Goal: Navigation & Orientation: Find specific page/section

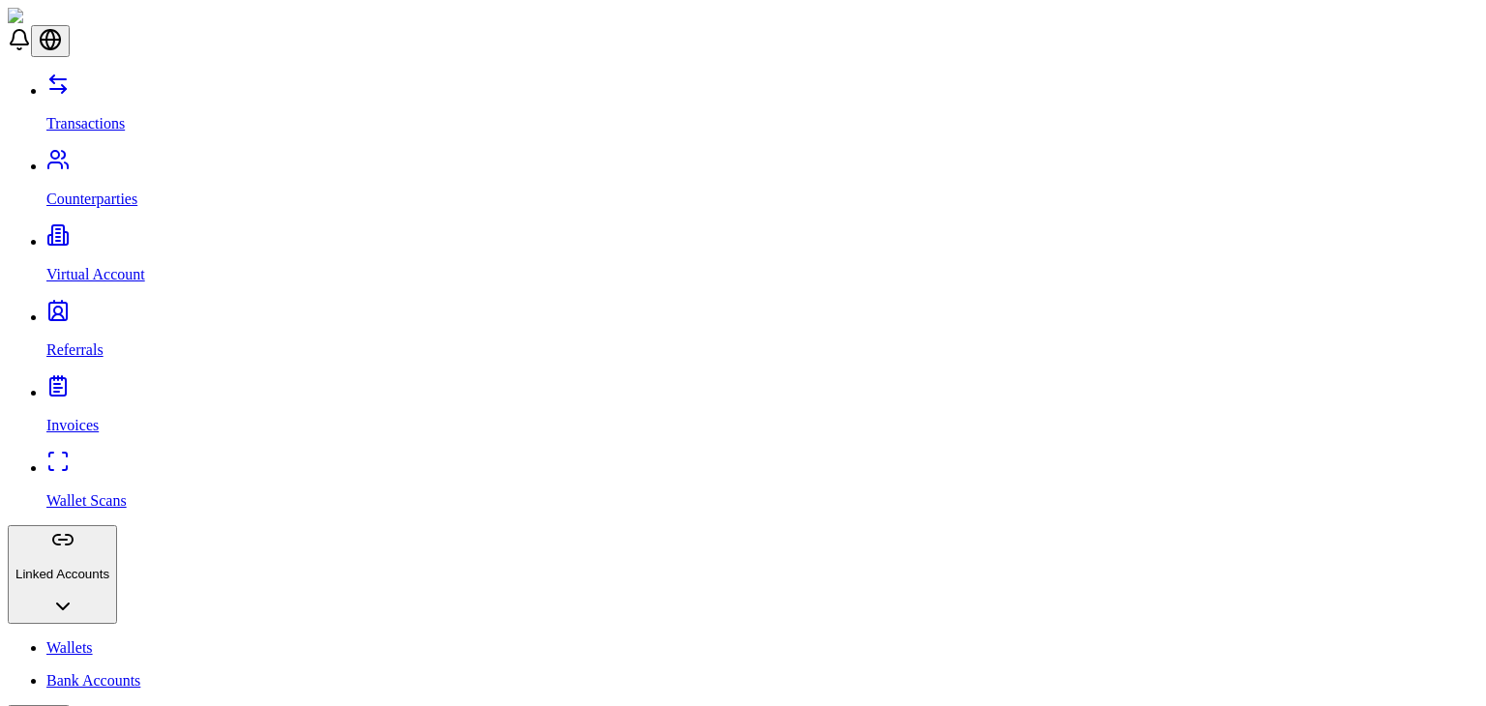
click at [105, 158] on link "Counterparties" at bounding box center [762, 183] width 1432 height 50
click at [80, 105] on link "Transactions" at bounding box center [762, 107] width 1432 height 50
click at [56, 158] on link "Counterparties" at bounding box center [762, 183] width 1432 height 50
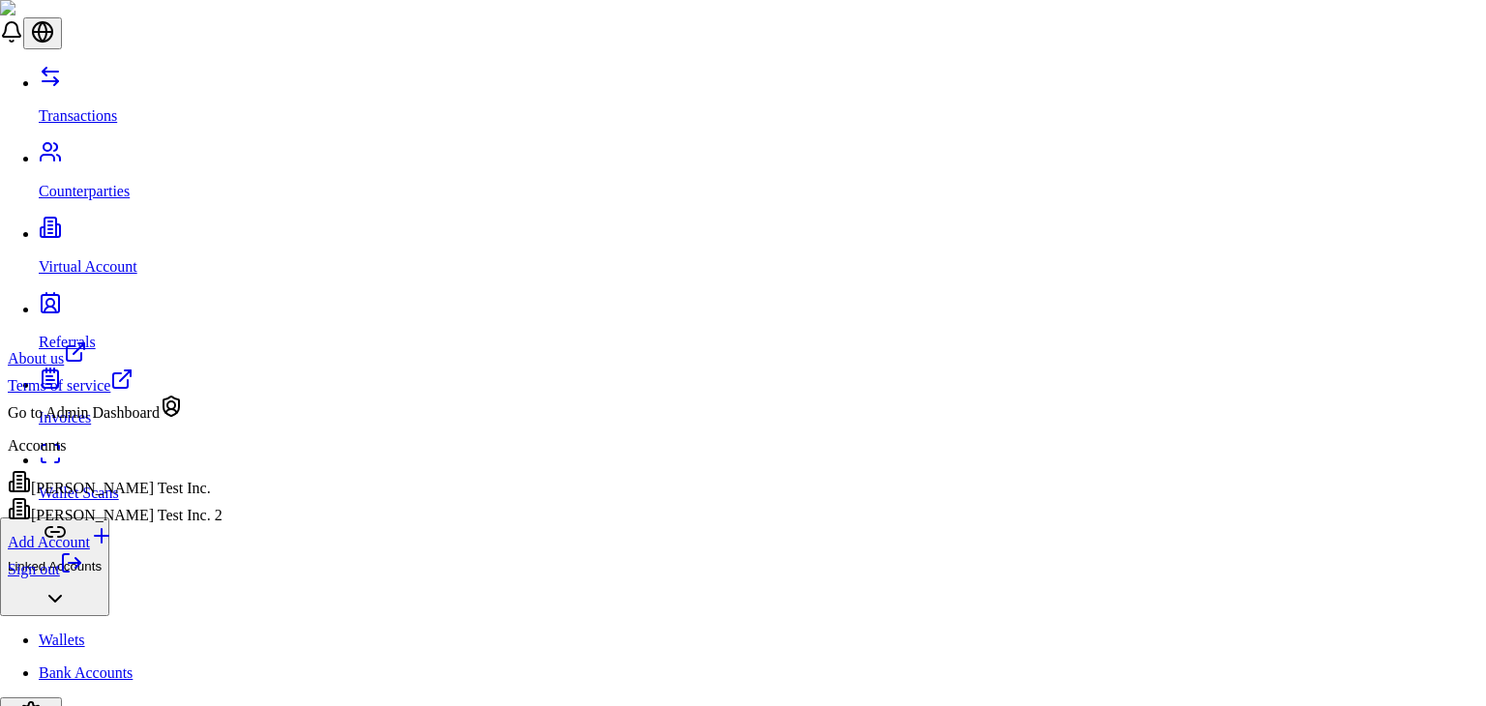
click at [83, 578] on link "Sign out" at bounding box center [45, 569] width 75 height 16
